Goal: Transaction & Acquisition: Purchase product/service

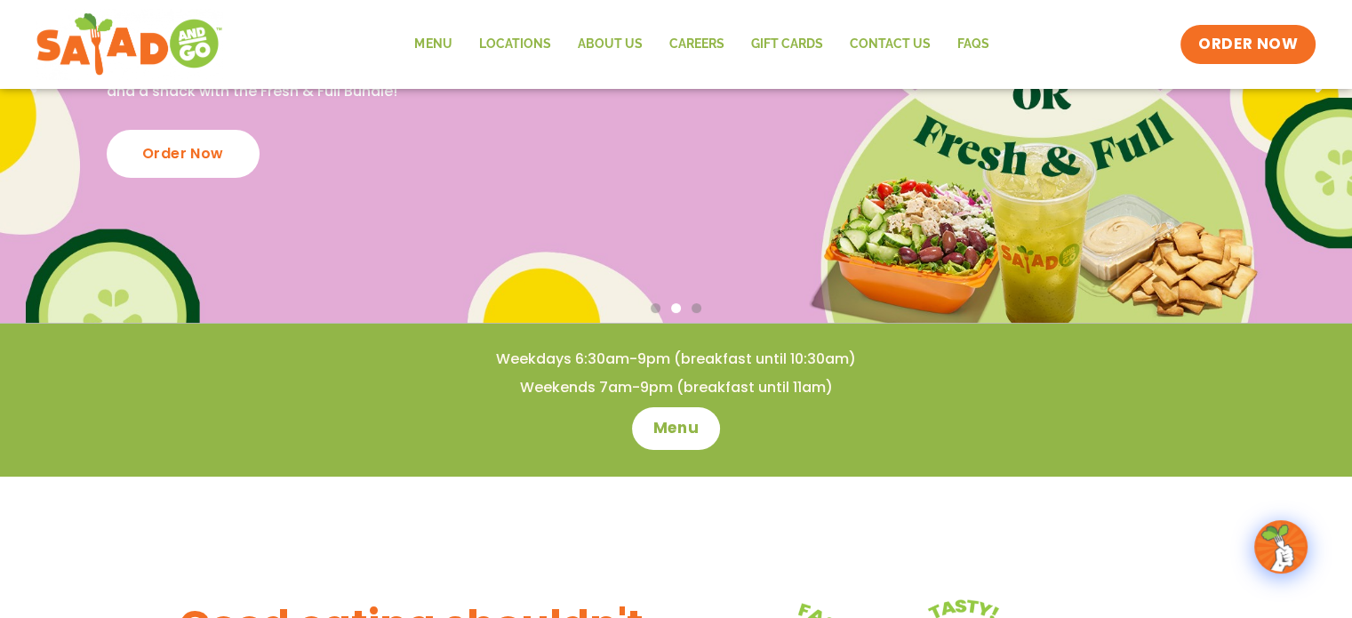
scroll to position [306, 0]
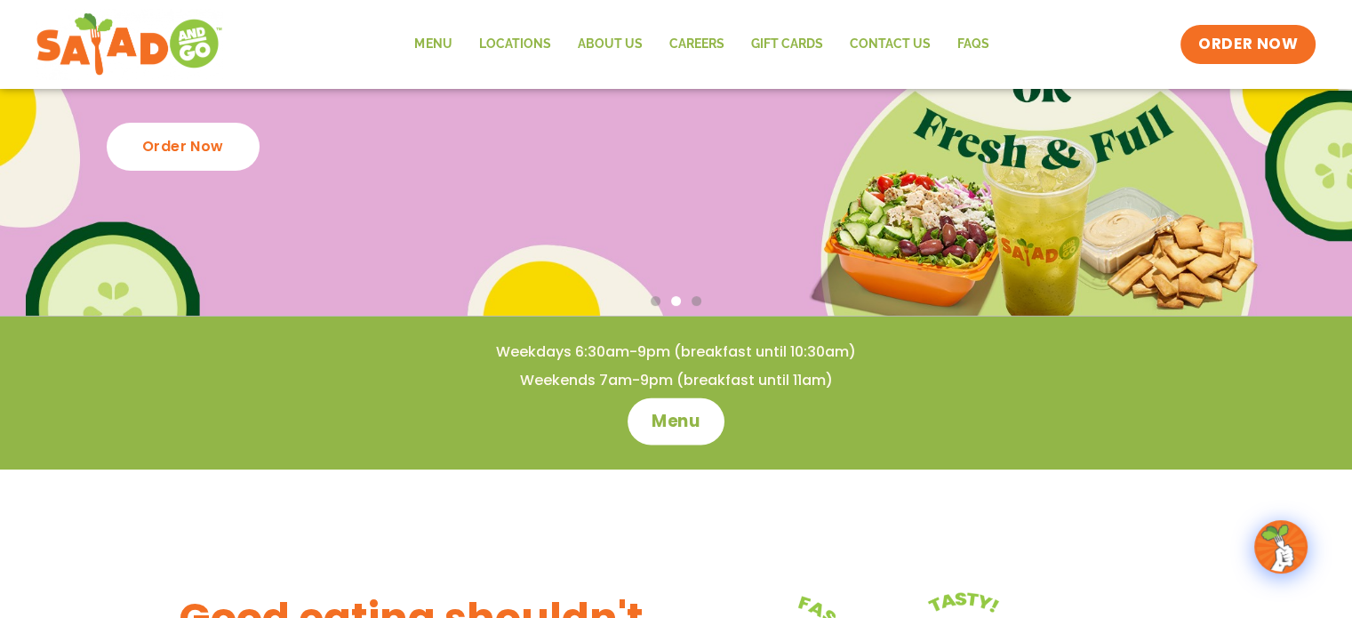
click at [690, 419] on span "Menu" at bounding box center [675, 421] width 51 height 23
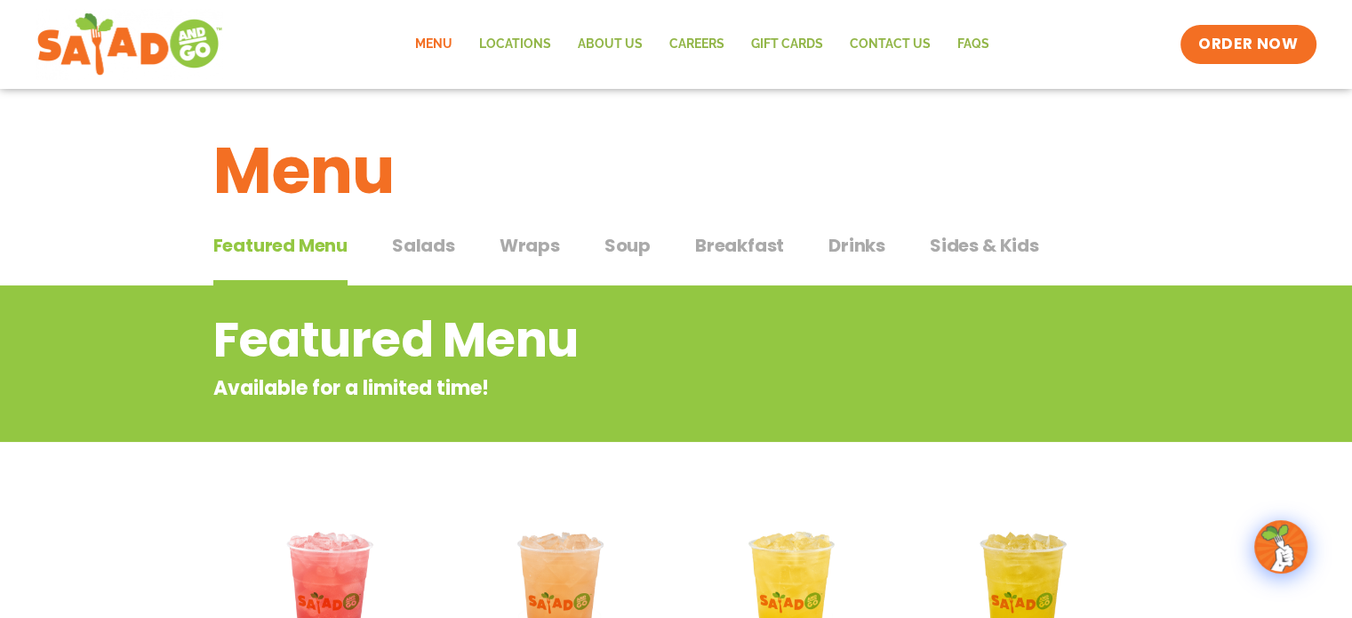
click at [432, 235] on span "Salads" at bounding box center [423, 245] width 63 height 27
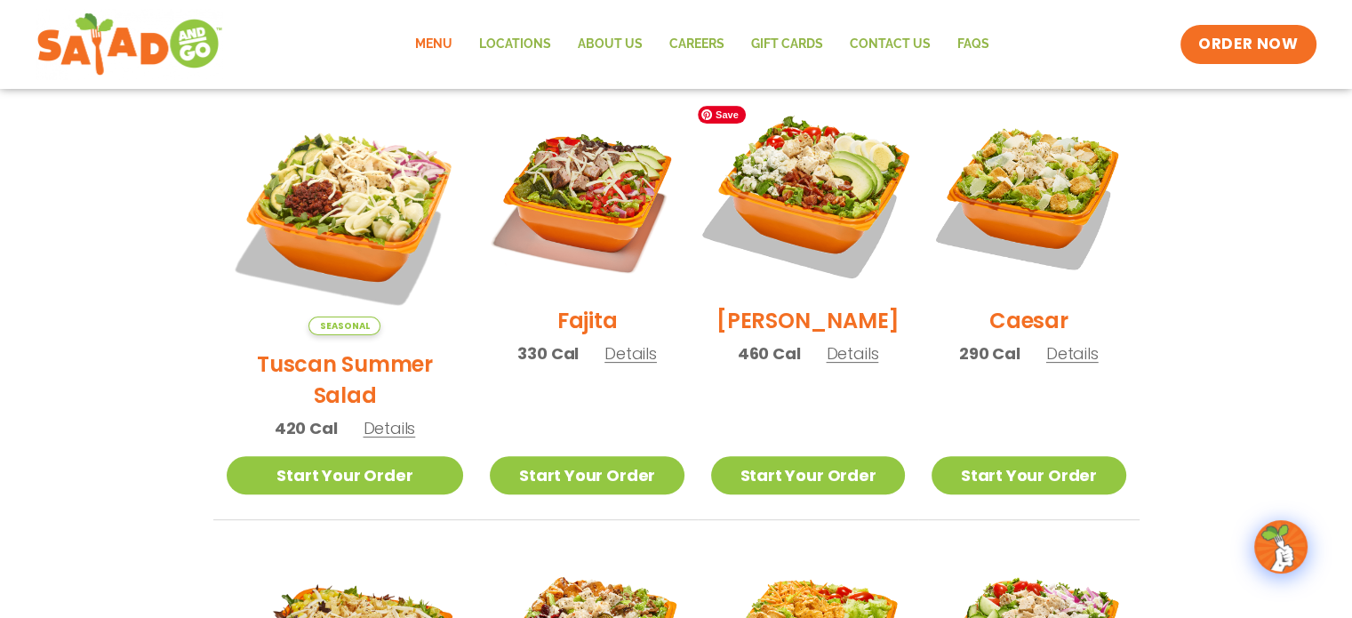
scroll to position [489, 0]
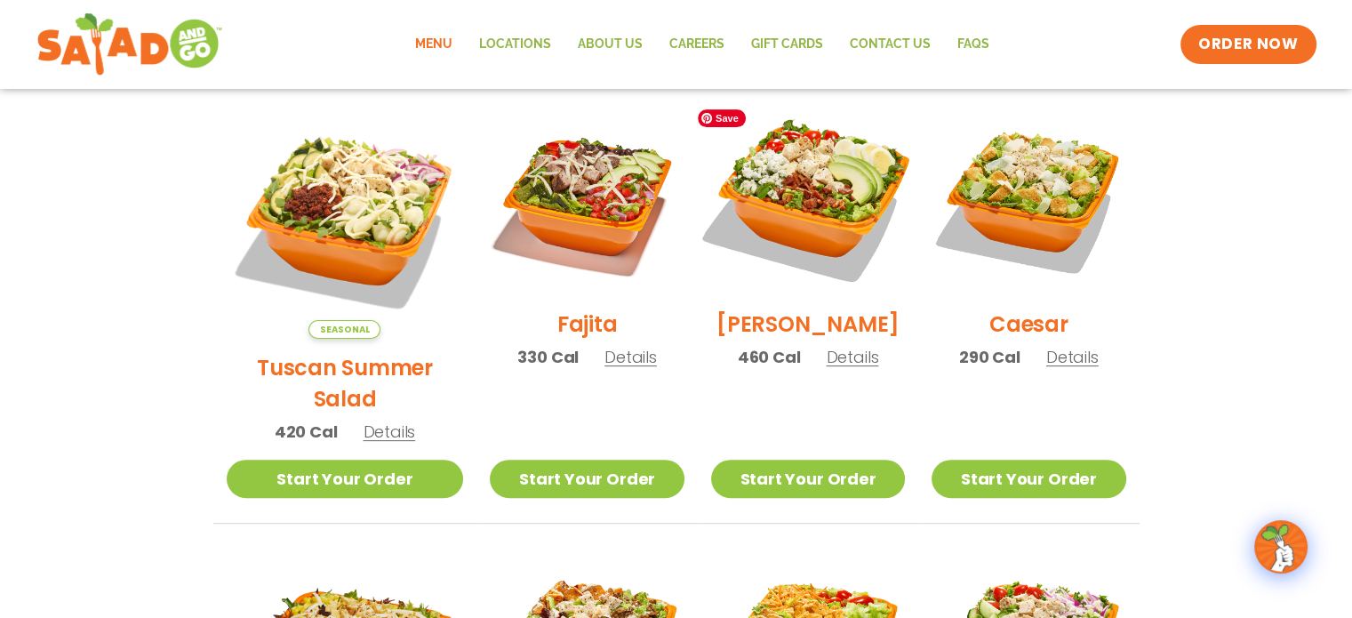
click at [742, 183] on img at bounding box center [807, 197] width 227 height 227
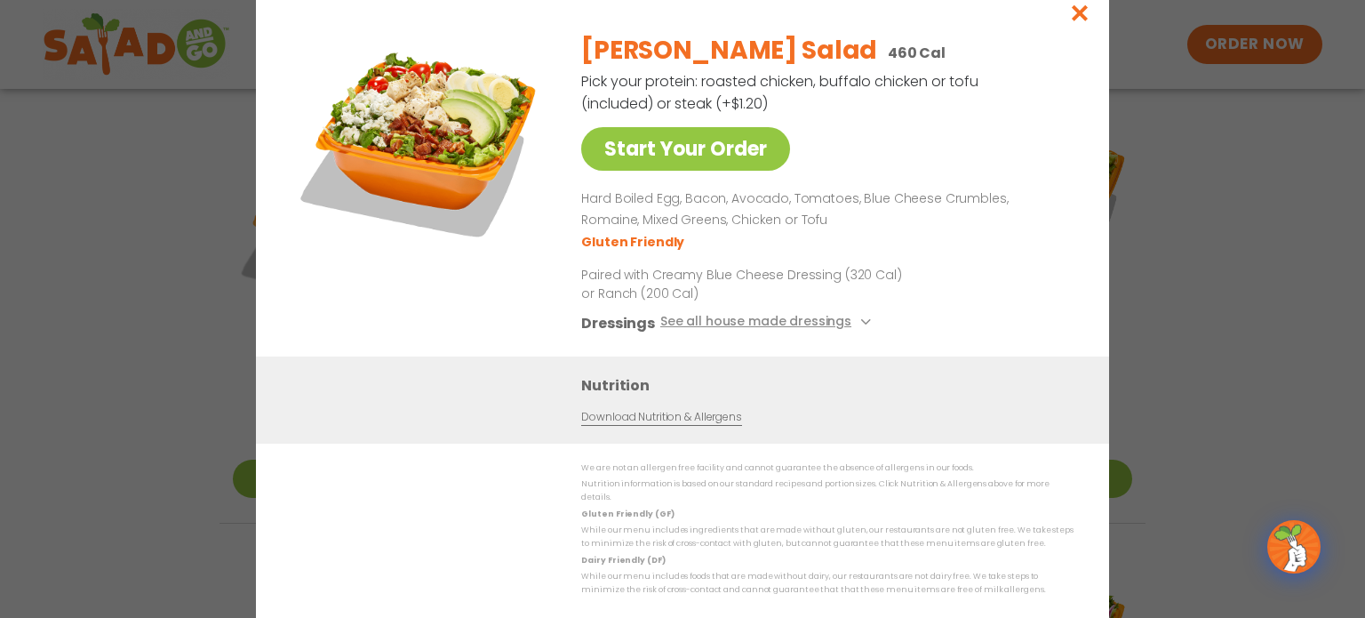
click at [1246, 262] on div "Start Your Order [PERSON_NAME] Salad 460 Cal Pick your protein: roasted chicken…" at bounding box center [682, 309] width 1365 height 618
